Goal: Find specific page/section: Find specific page/section

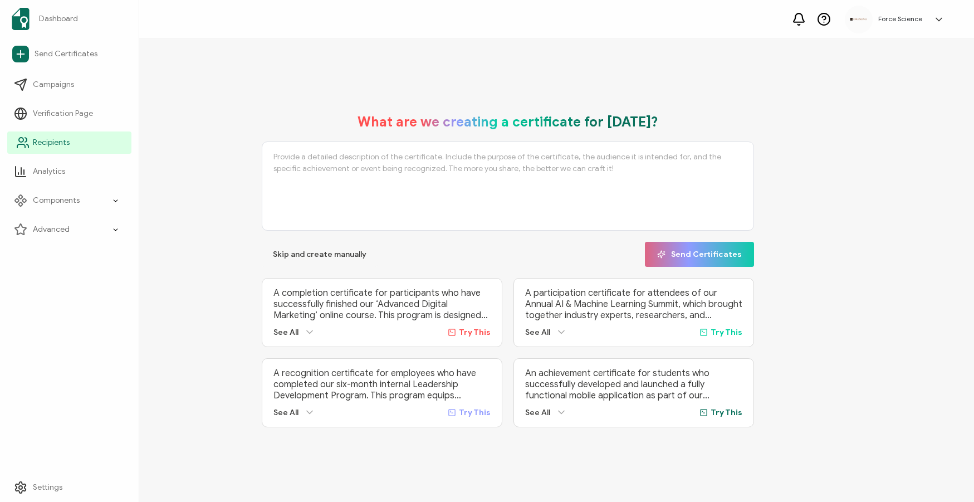
click at [45, 138] on span "Recipients" at bounding box center [51, 142] width 37 height 11
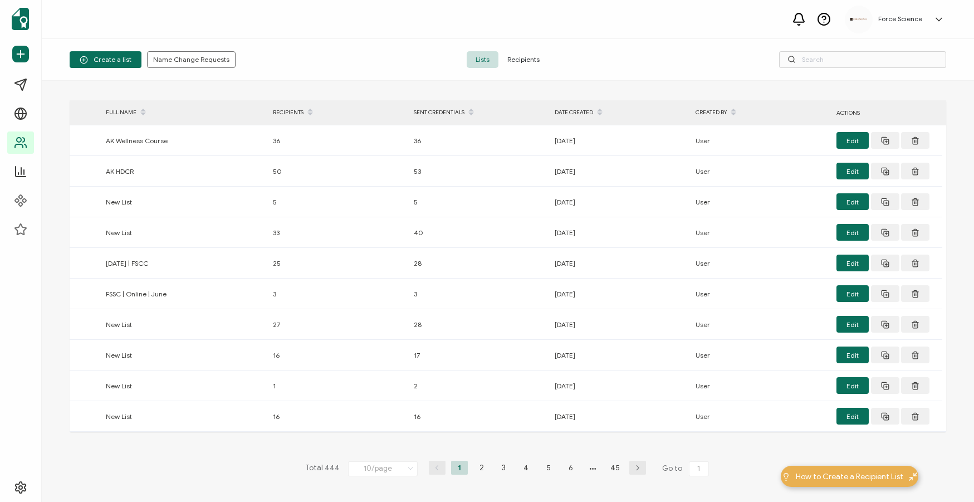
drag, startPoint x: 521, startPoint y: 64, endPoint x: 537, endPoint y: 62, distance: 16.2
click at [521, 64] on span "Recipients" at bounding box center [524, 59] width 50 height 17
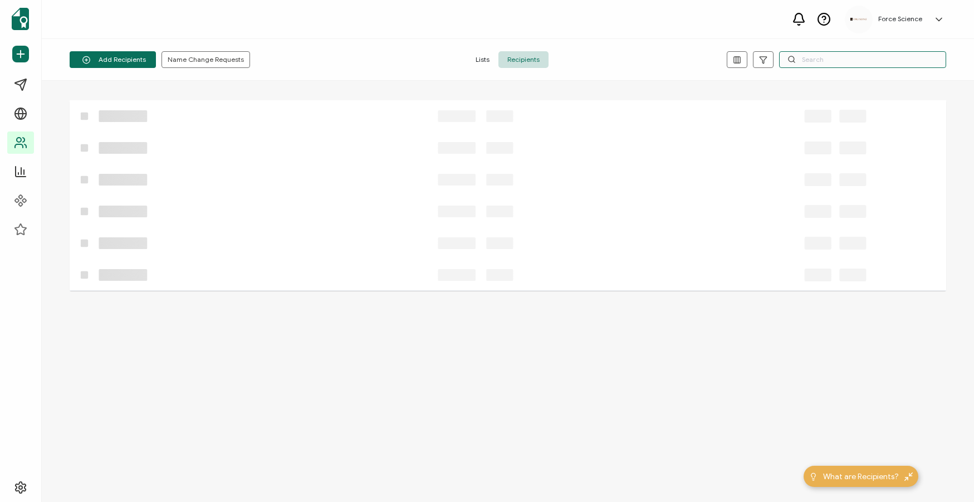
click at [884, 65] on input "text" at bounding box center [862, 59] width 167 height 17
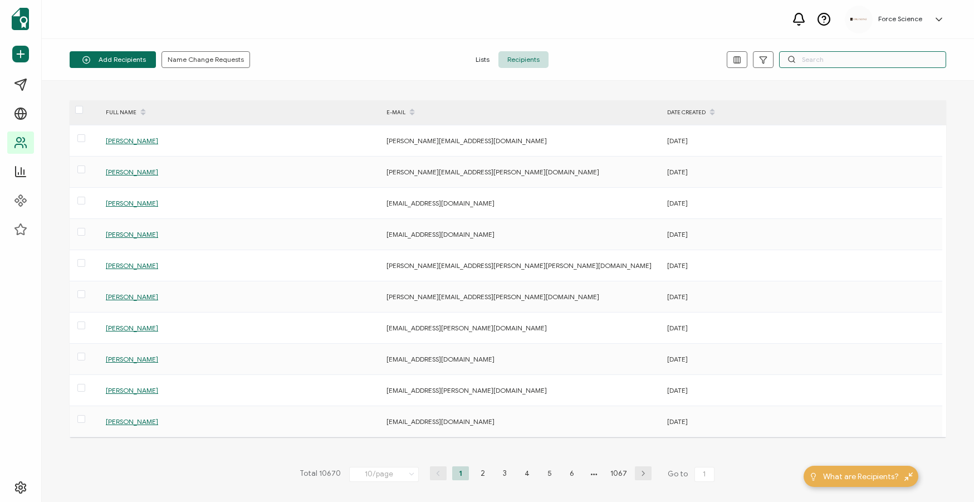
paste input "[PERSON_NAME][EMAIL_ADDRESS][PERSON_NAME][DOMAIN_NAME][US_STATE]"
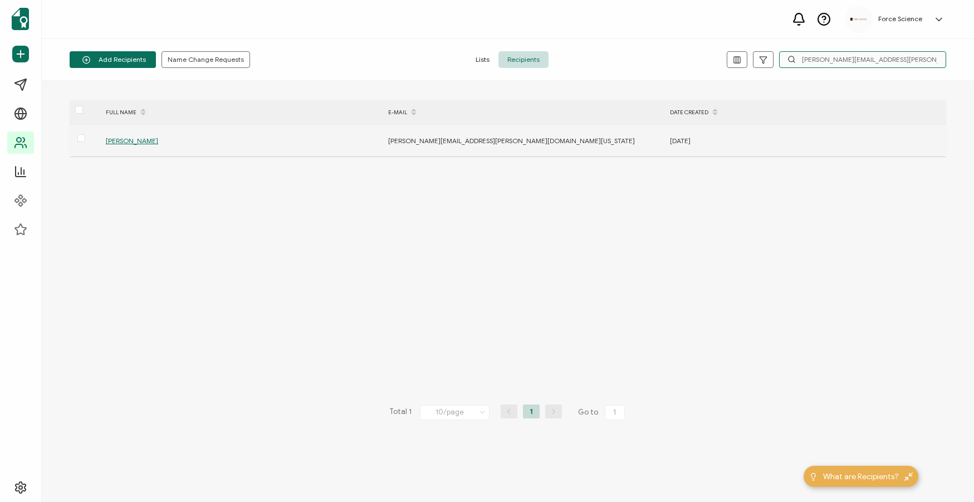
type input "[PERSON_NAME][EMAIL_ADDRESS][PERSON_NAME][DOMAIN_NAME][US_STATE]"
click at [123, 142] on span "[PERSON_NAME]" at bounding box center [132, 140] width 52 height 8
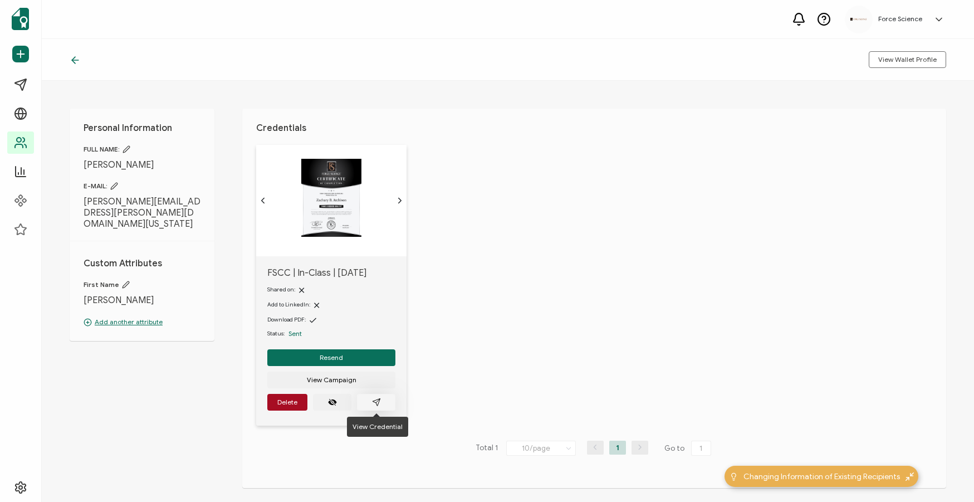
click at [368, 404] on button "button" at bounding box center [376, 402] width 38 height 17
